Goal: Transaction & Acquisition: Purchase product/service

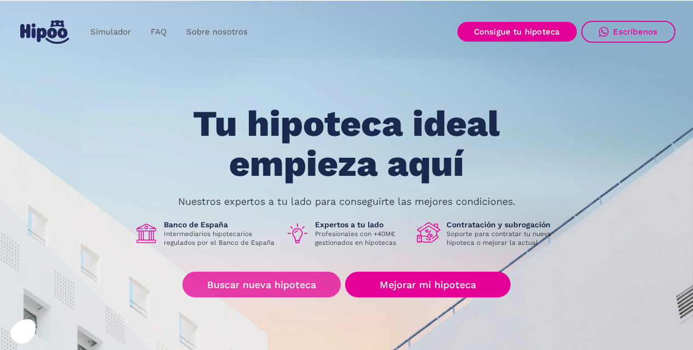
click at [260, 283] on link "Buscar nueva hipoteca" at bounding box center [262, 285] width 158 height 26
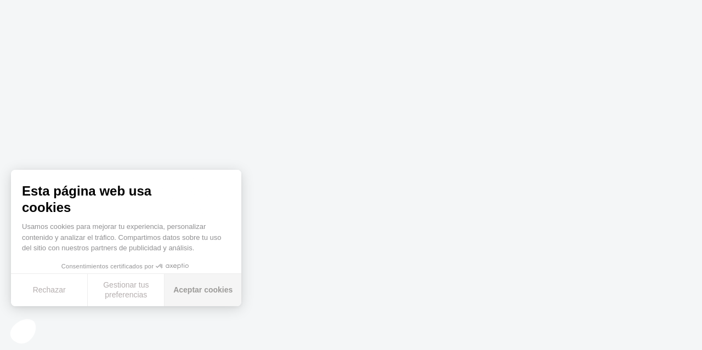
click at [193, 293] on button "Aceptar cookies" at bounding box center [202, 290] width 77 height 32
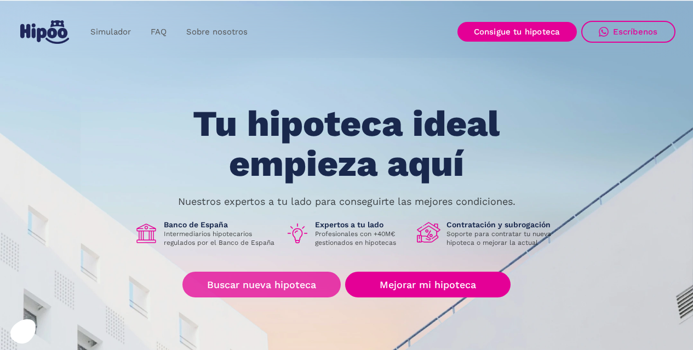
click at [299, 286] on link "Buscar nueva hipoteca" at bounding box center [262, 285] width 158 height 26
